Goal: Information Seeking & Learning: Learn about a topic

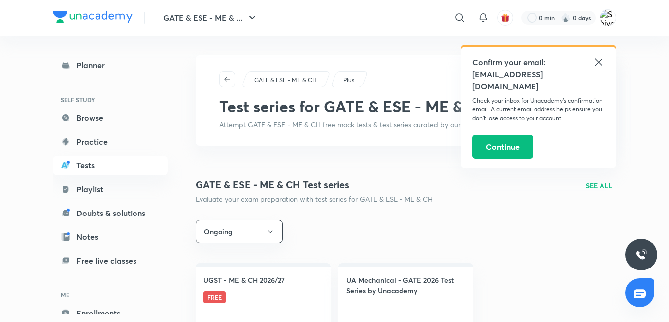
click at [600, 62] on icon at bounding box center [598, 63] width 12 height 12
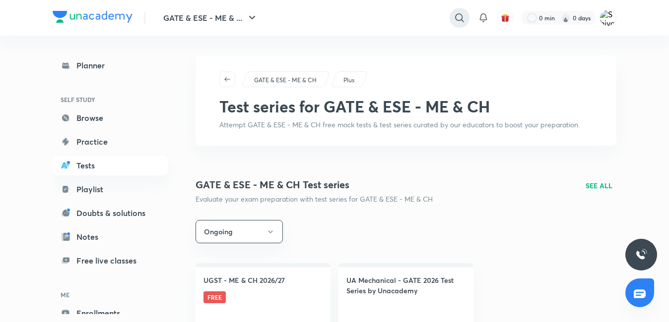
click at [462, 22] on icon at bounding box center [459, 17] width 8 height 8
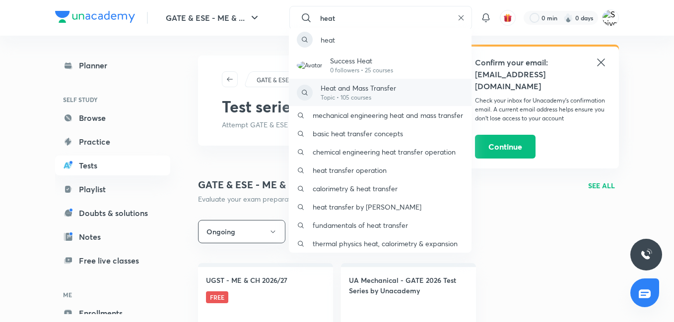
type input "heat"
click at [400, 88] on div "Heat and Mass Transfer Topic • 105 courses" at bounding box center [380, 92] width 183 height 27
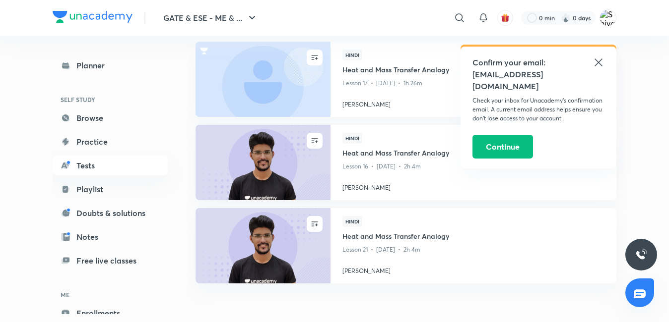
scroll to position [99, 0]
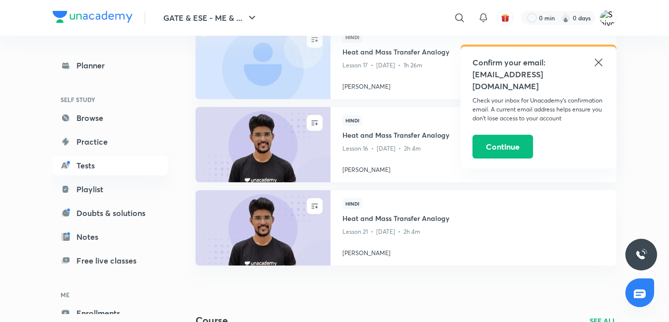
click at [600, 63] on icon at bounding box center [598, 63] width 12 height 12
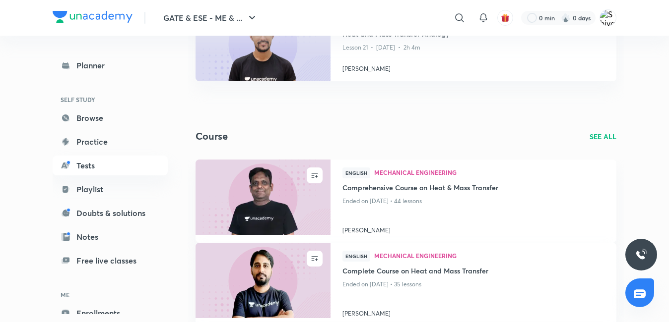
scroll to position [298, 0]
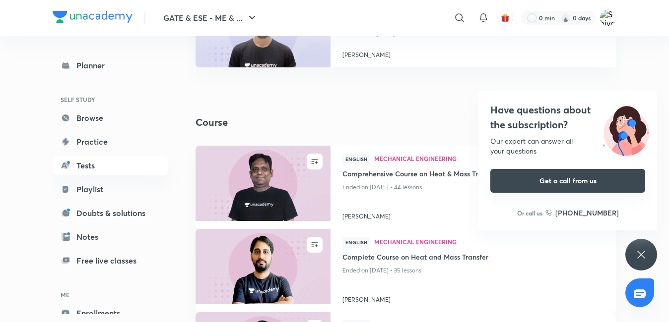
click at [554, 181] on button "Get a call from us" at bounding box center [567, 181] width 155 height 24
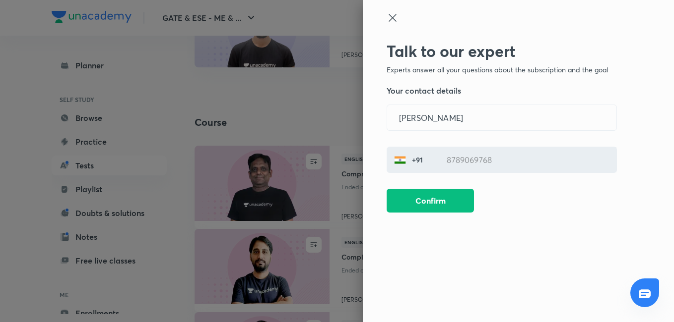
click at [395, 16] on icon at bounding box center [392, 18] width 12 height 12
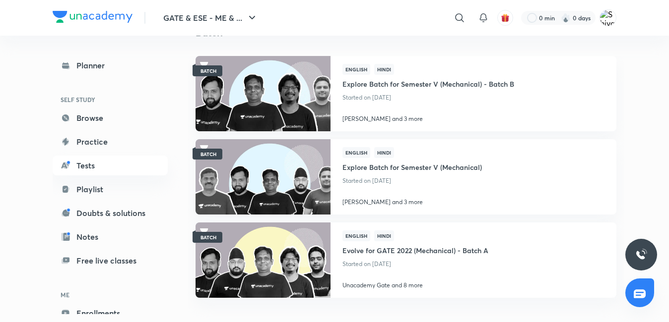
scroll to position [872, 0]
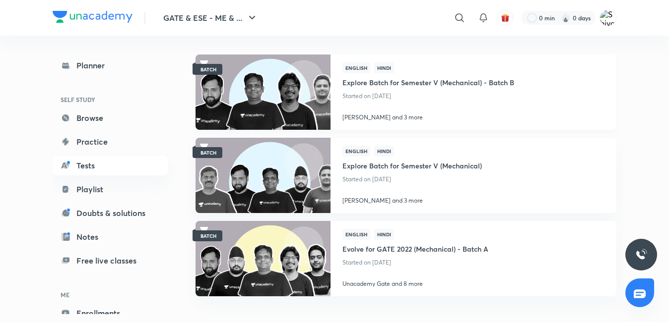
click at [306, 87] on img at bounding box center [262, 92] width 137 height 77
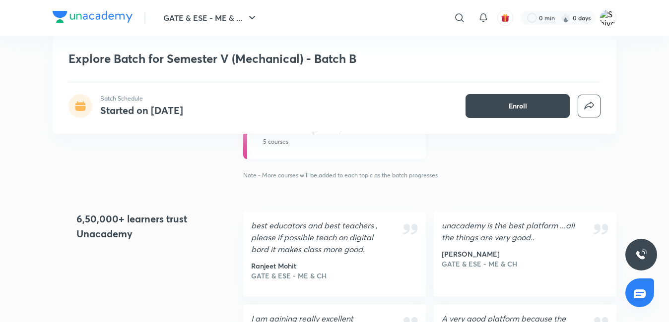
scroll to position [694, 0]
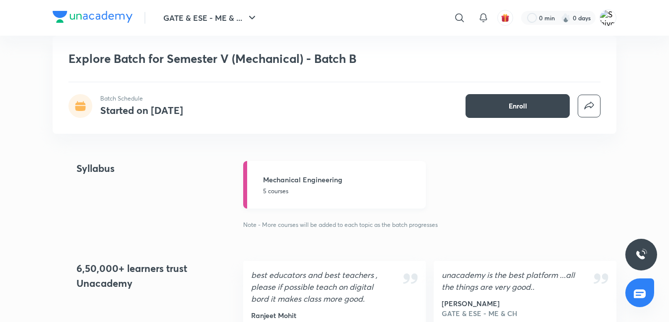
click at [307, 190] on p "5 courses" at bounding box center [341, 191] width 157 height 9
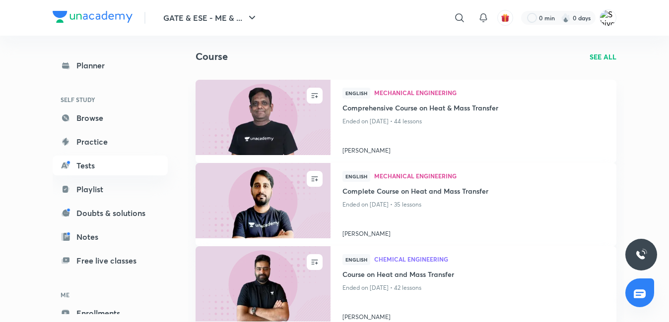
scroll to position [347, 0]
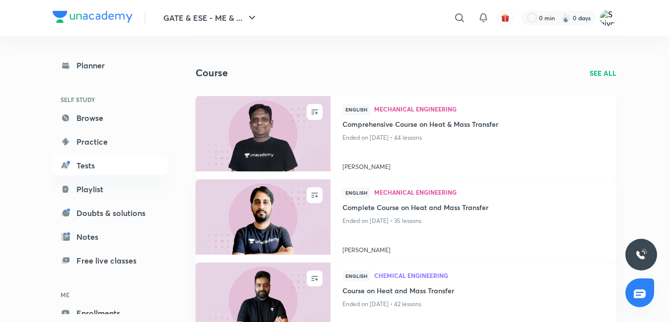
click at [282, 154] on img at bounding box center [262, 133] width 137 height 77
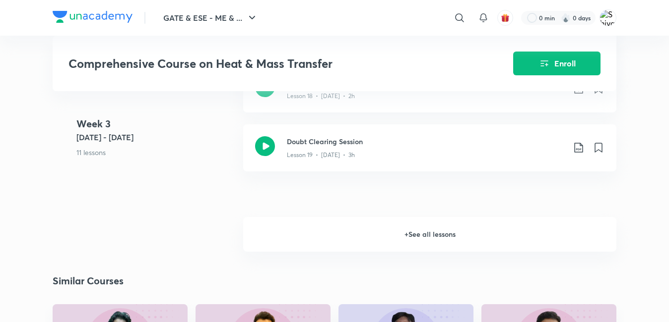
scroll to position [1686, 0]
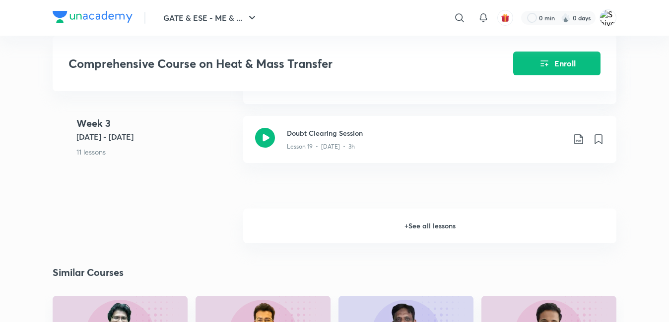
click at [417, 234] on h6 "+ See all lessons" at bounding box center [429, 226] width 373 height 35
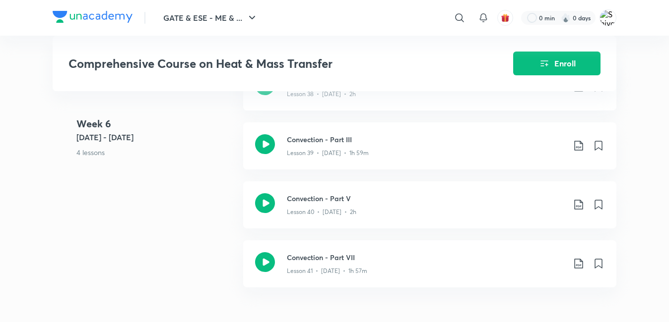
scroll to position [2877, 0]
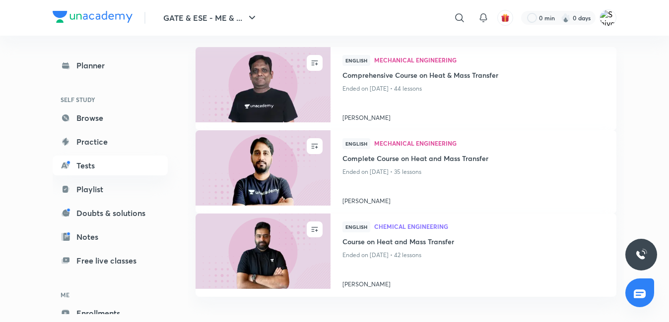
scroll to position [397, 0]
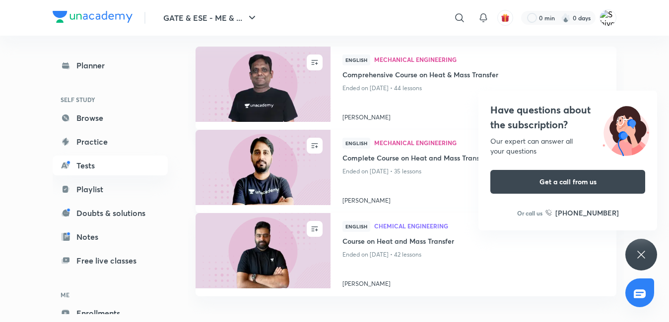
click at [240, 148] on img at bounding box center [262, 167] width 137 height 77
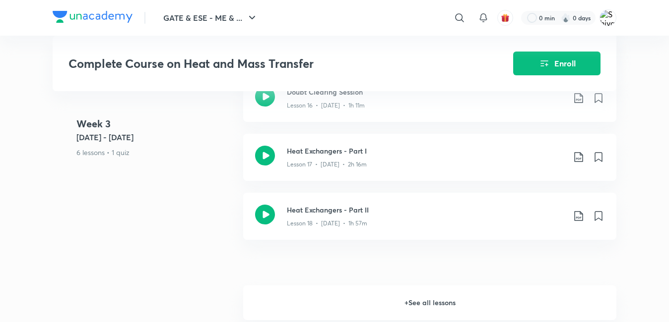
scroll to position [1389, 0]
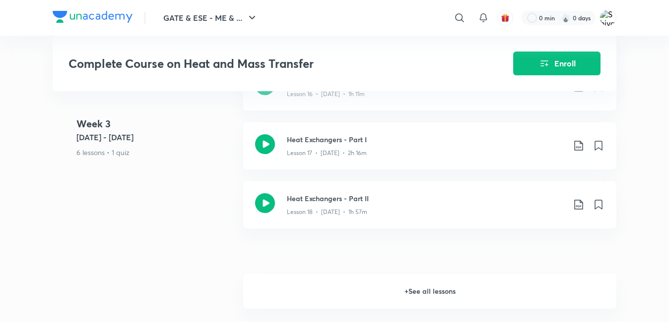
click at [418, 293] on h6 "+ See all lessons" at bounding box center [429, 291] width 373 height 35
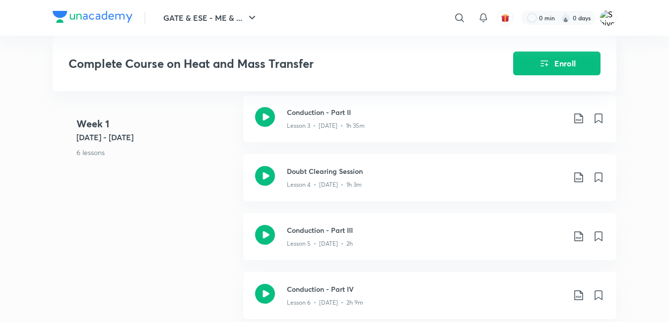
scroll to position [397, 0]
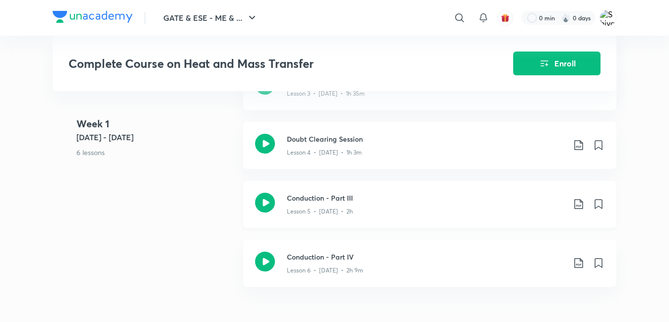
click at [261, 202] on icon at bounding box center [265, 203] width 20 height 20
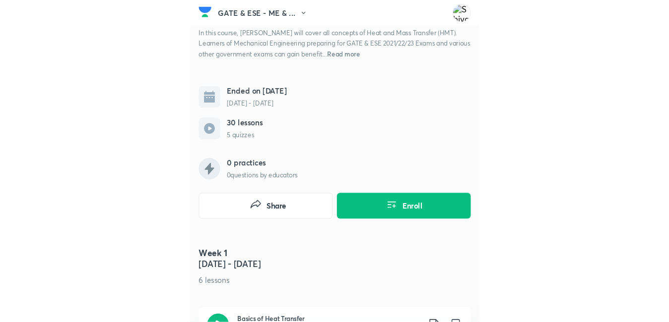
scroll to position [174, 0]
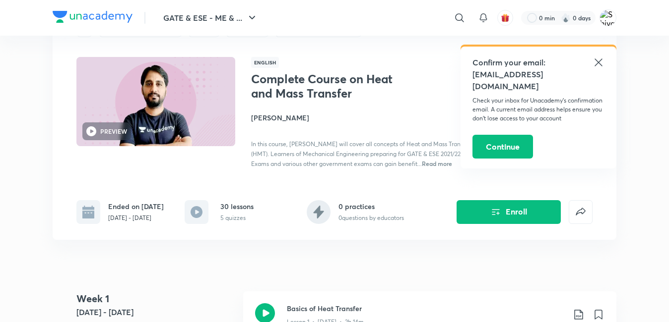
scroll to position [198, 0]
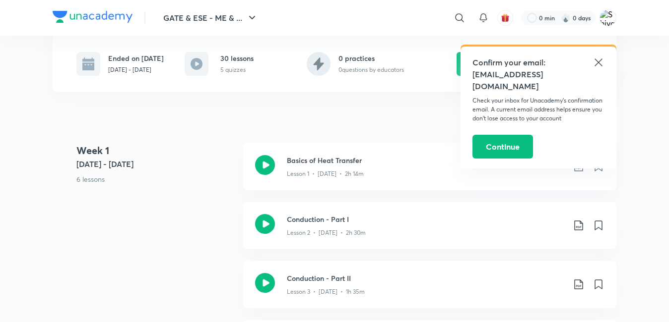
click at [601, 62] on icon at bounding box center [598, 63] width 12 height 12
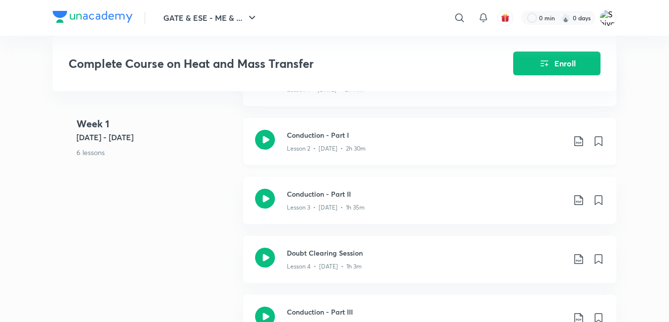
scroll to position [298, 0]
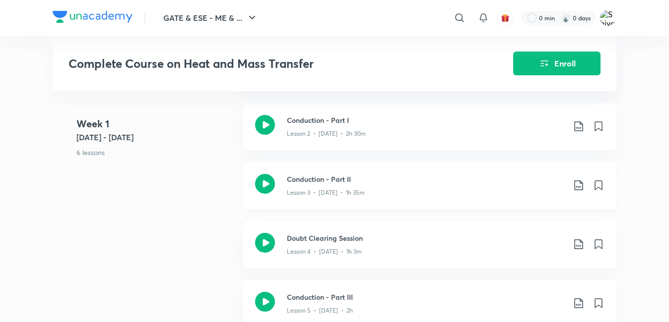
click at [303, 183] on h3 "Conduction - Part II" at bounding box center [426, 179] width 278 height 10
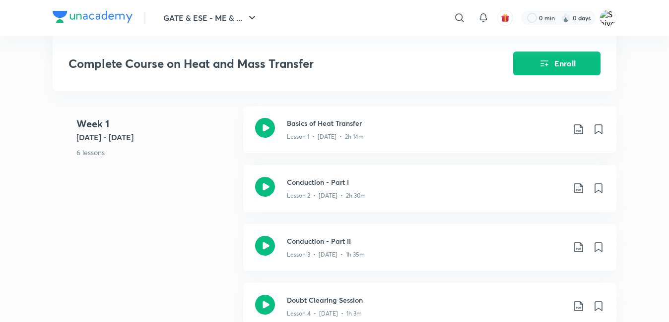
scroll to position [248, 0]
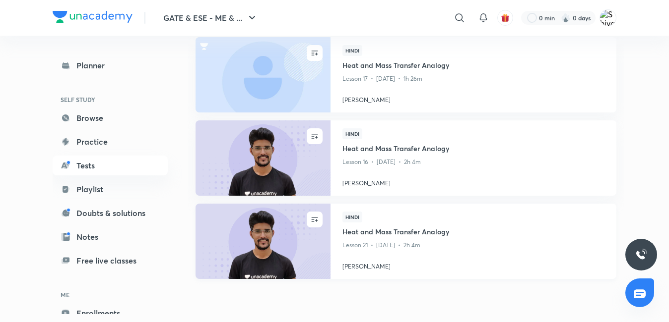
scroll to position [198, 0]
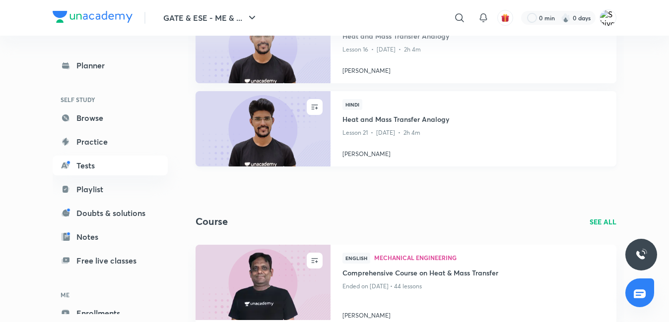
click at [241, 135] on img at bounding box center [262, 128] width 137 height 77
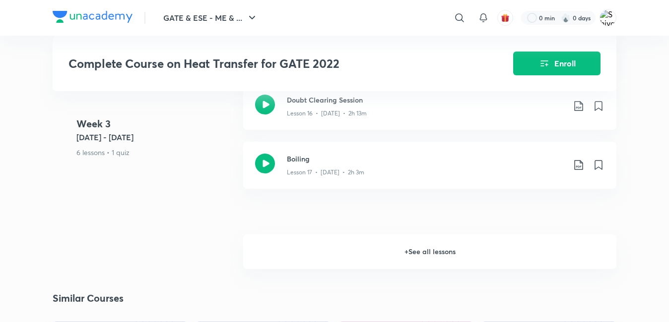
scroll to position [1538, 0]
drag, startPoint x: 433, startPoint y: 247, endPoint x: 323, endPoint y: 219, distance: 113.3
click at [433, 247] on h6 "+ See all lessons" at bounding box center [429, 250] width 373 height 35
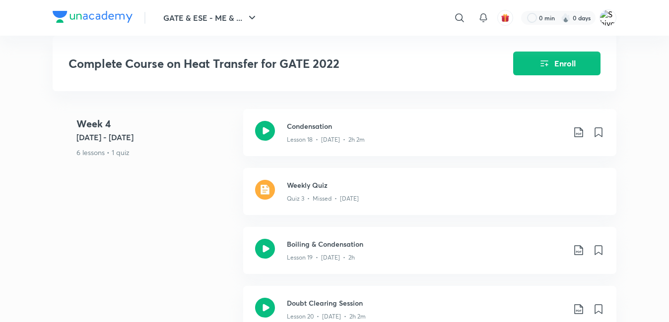
scroll to position [1786, 0]
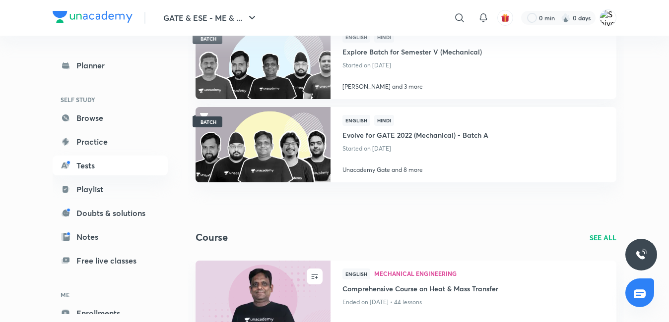
scroll to position [248, 0]
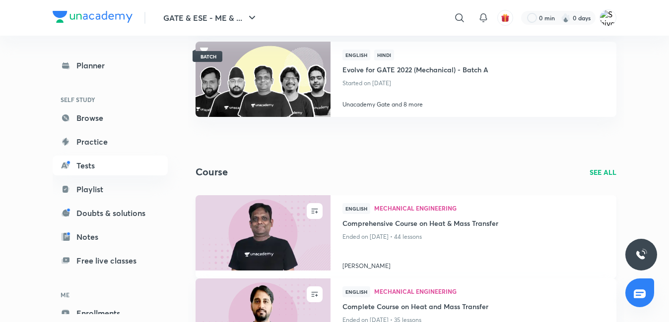
click at [267, 227] on img at bounding box center [262, 232] width 137 height 77
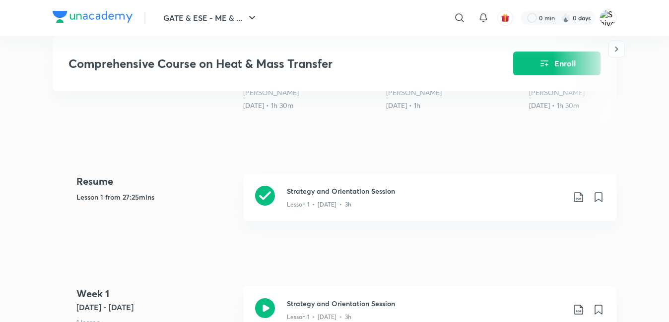
scroll to position [347, 0]
click at [315, 194] on h3 "Strategy and Orientation Session" at bounding box center [426, 190] width 278 height 10
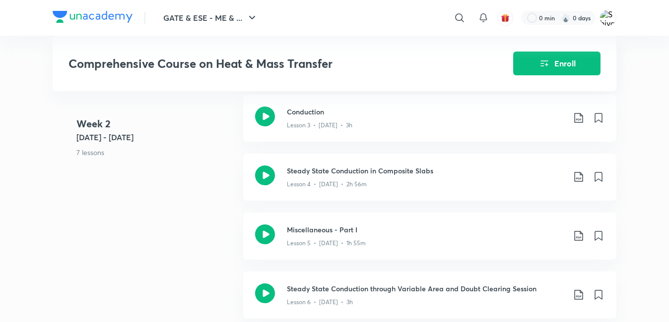
scroll to position [719, 0]
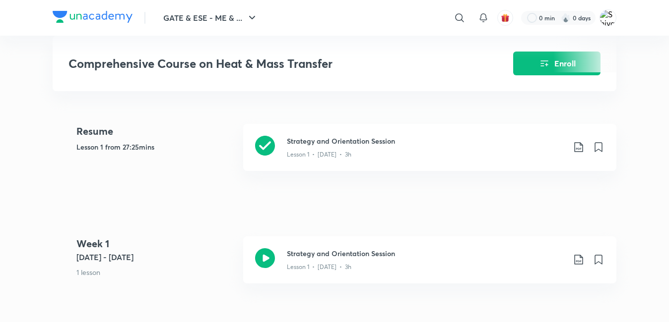
scroll to position [397, 0]
click at [595, 151] on icon at bounding box center [598, 146] width 7 height 9
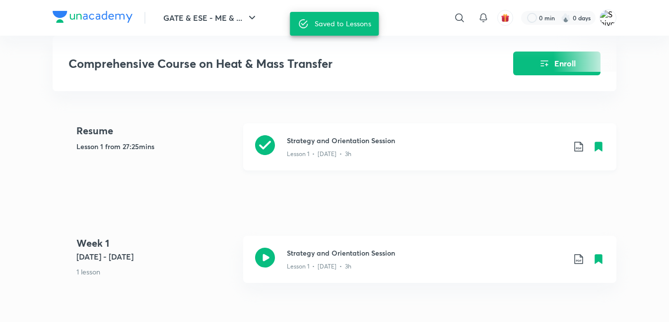
click at [595, 151] on icon at bounding box center [598, 146] width 7 height 9
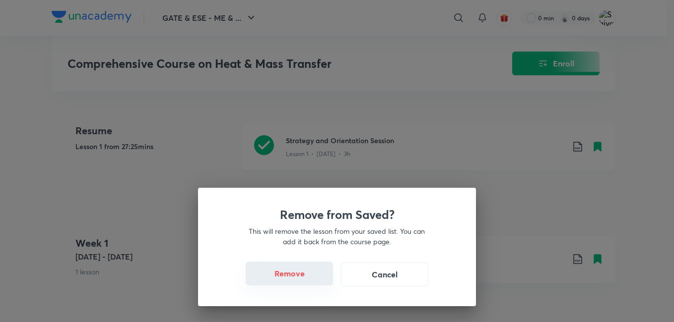
click at [286, 274] on button "Remove" at bounding box center [289, 274] width 87 height 24
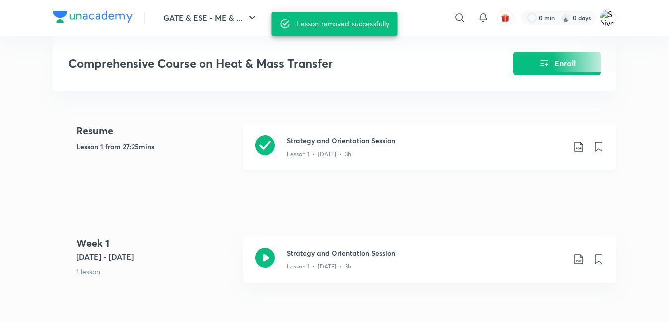
click at [294, 167] on div "Strategy and Orientation Session Lesson 1 • [DATE] • 3h" at bounding box center [429, 146] width 373 height 47
